Goal: Task Accomplishment & Management: Manage account settings

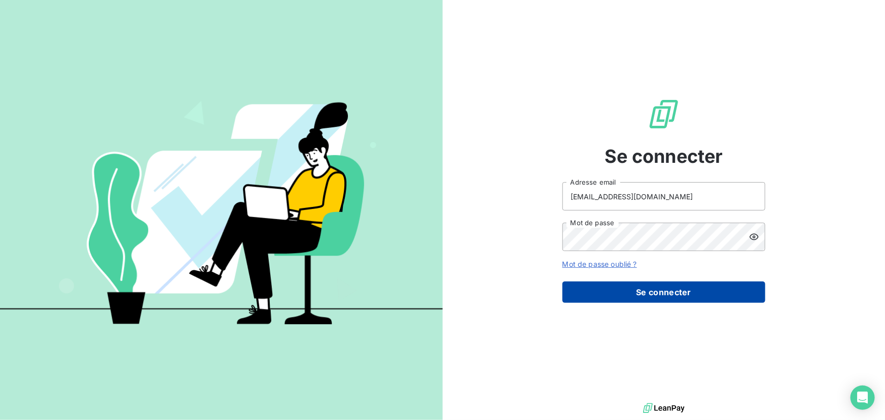
click at [693, 290] on button "Se connecter" at bounding box center [663, 291] width 203 height 21
